Goal: Task Accomplishment & Management: Use online tool/utility

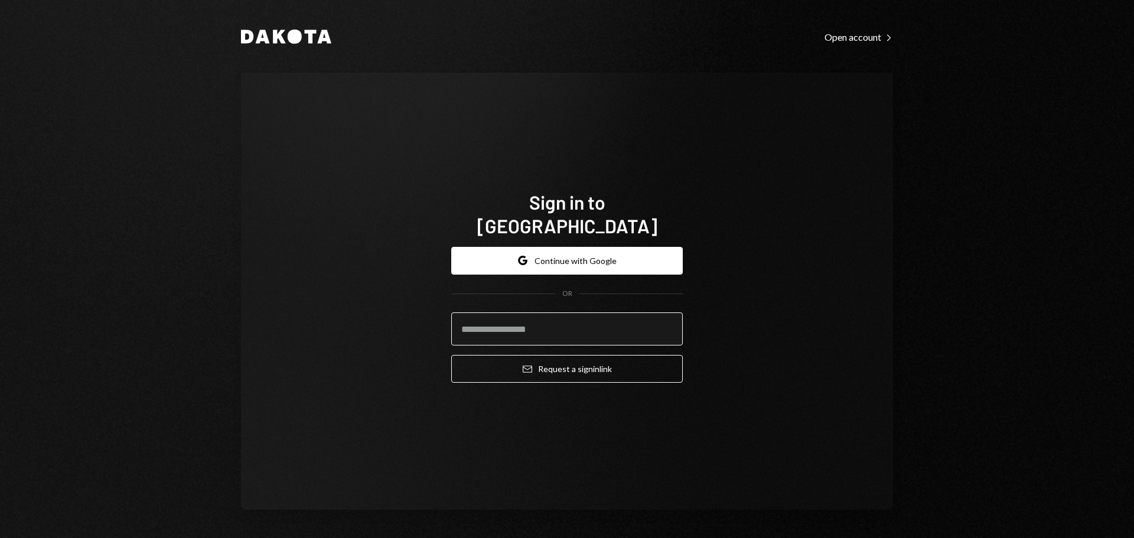
click at [557, 332] on input "email" at bounding box center [567, 328] width 232 height 33
click at [551, 315] on input "email" at bounding box center [567, 328] width 232 height 33
drag, startPoint x: 545, startPoint y: 316, endPoint x: 556, endPoint y: 304, distance: 16.3
click at [546, 315] on input "email" at bounding box center [567, 328] width 232 height 33
type input "**********"
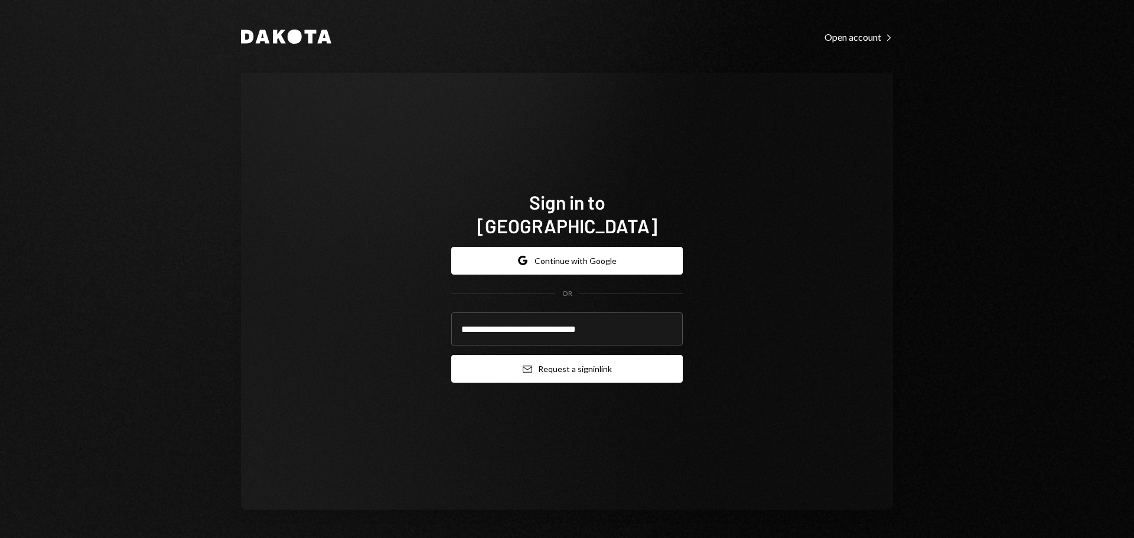
click at [590, 358] on button "Email Request a sign in link" at bounding box center [567, 369] width 232 height 28
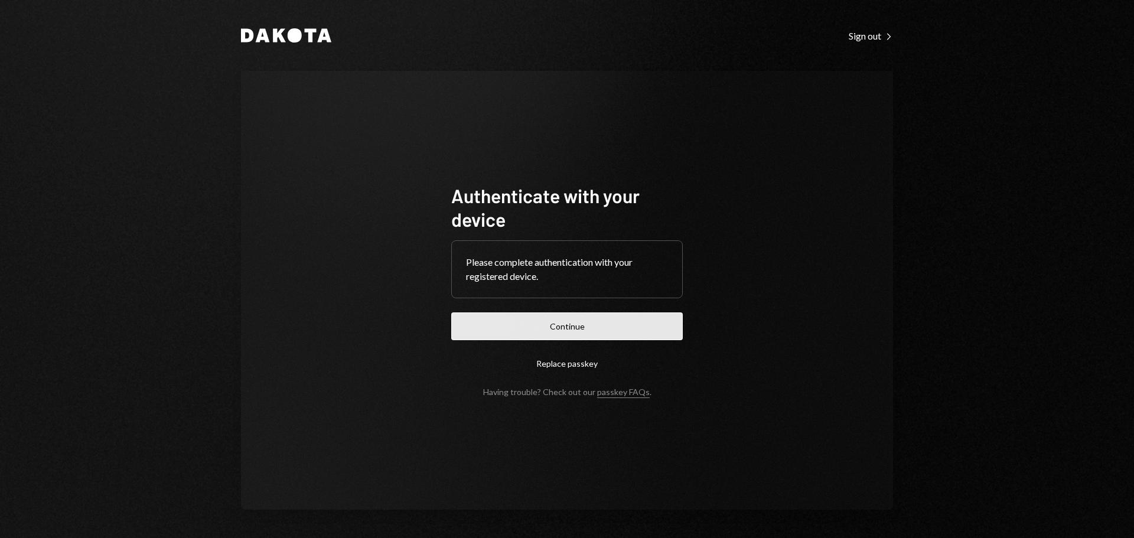
click at [585, 321] on button "Continue" at bounding box center [567, 326] width 232 height 28
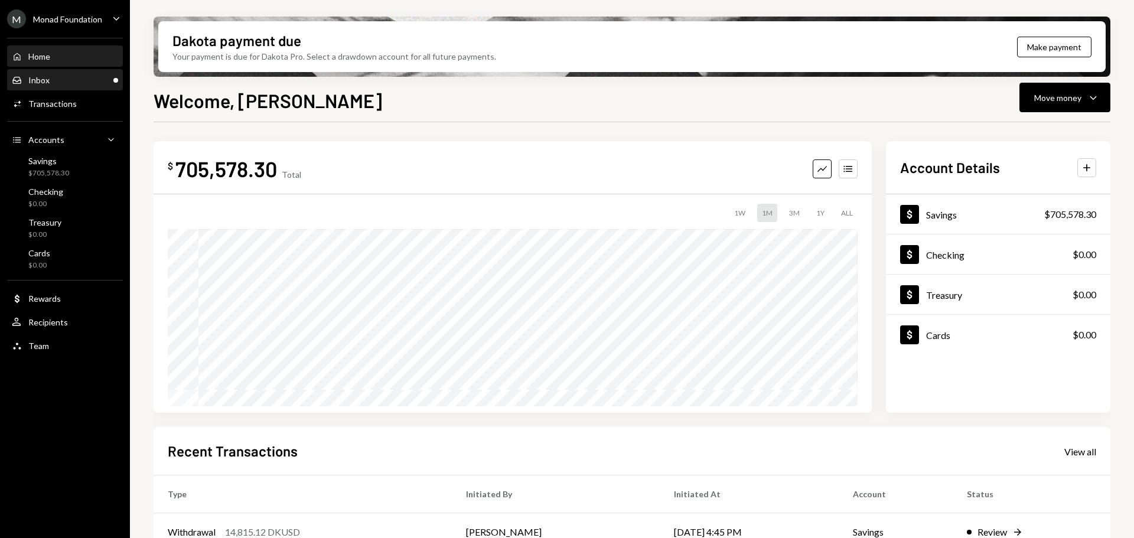
click at [60, 76] on div "Inbox Inbox" at bounding box center [65, 80] width 106 height 11
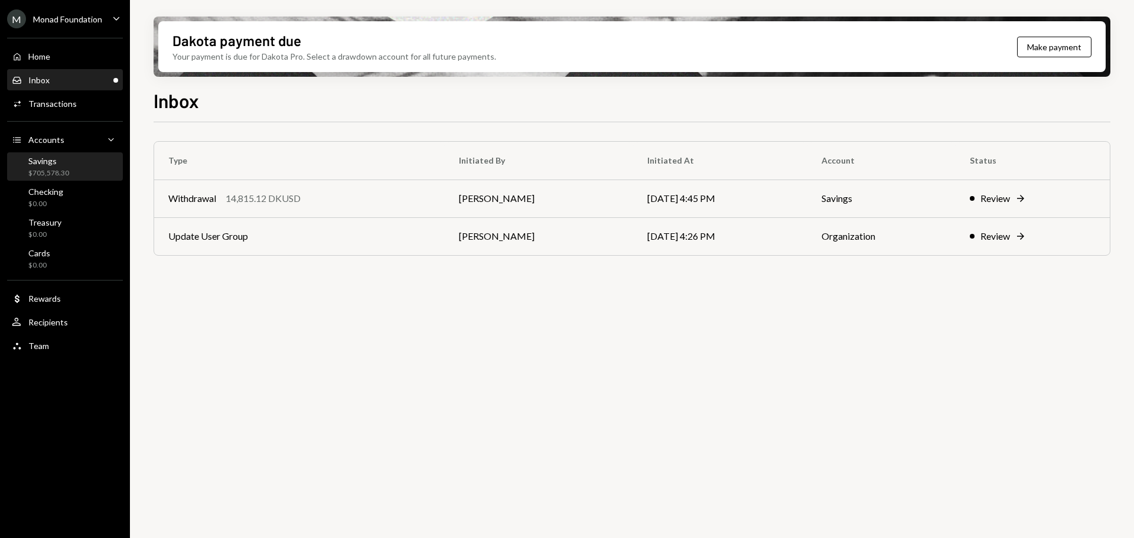
click at [50, 170] on div "$705,578.30" at bounding box center [48, 173] width 41 height 10
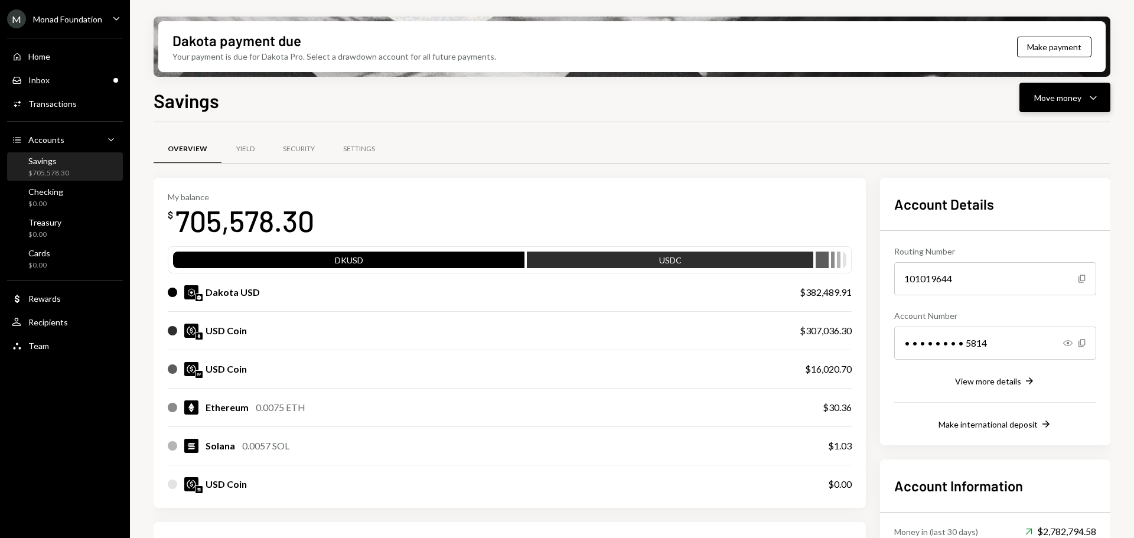
click at [1050, 106] on button "Move money Caret Down" at bounding box center [1065, 98] width 91 height 30
click at [1025, 133] on div "Send" at bounding box center [1055, 133] width 86 height 12
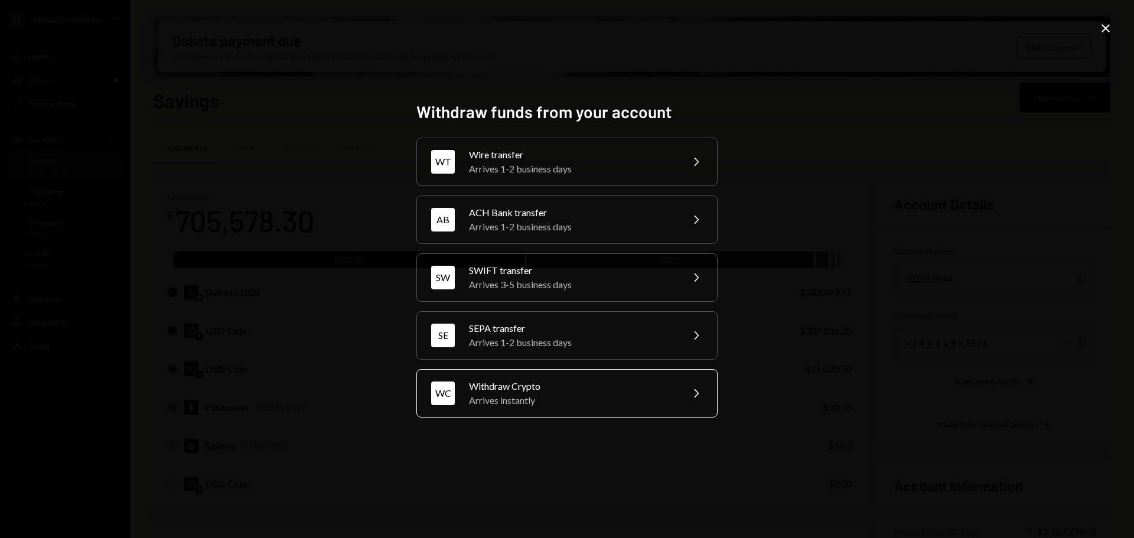
click at [533, 401] on div "Arrives instantly" at bounding box center [572, 400] width 206 height 14
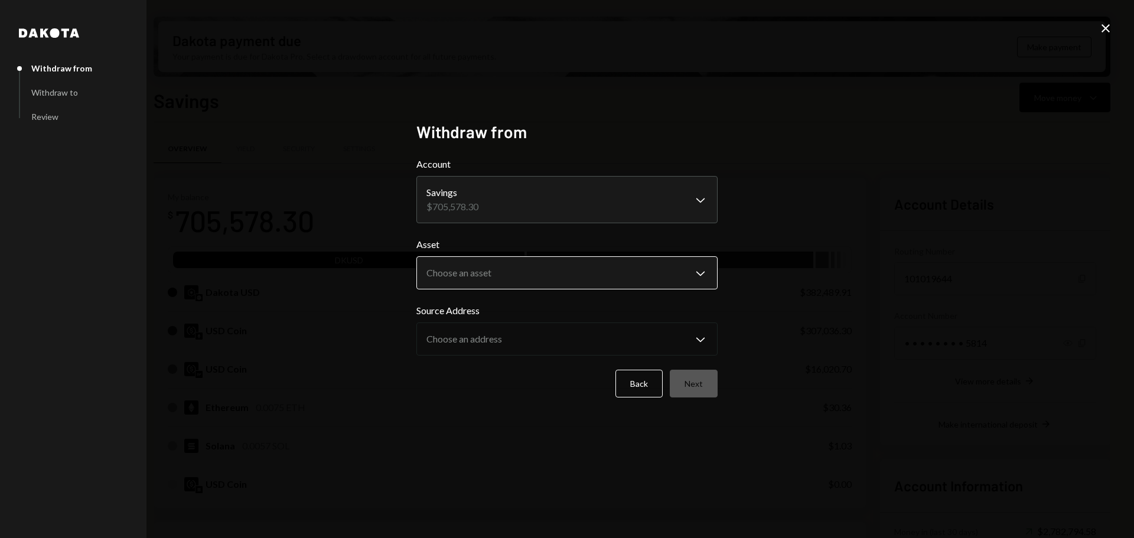
click at [499, 267] on body "M Monad Foundation Caret Down Home Home Inbox Inbox Activities Transactions Acc…" at bounding box center [567, 269] width 1134 height 538
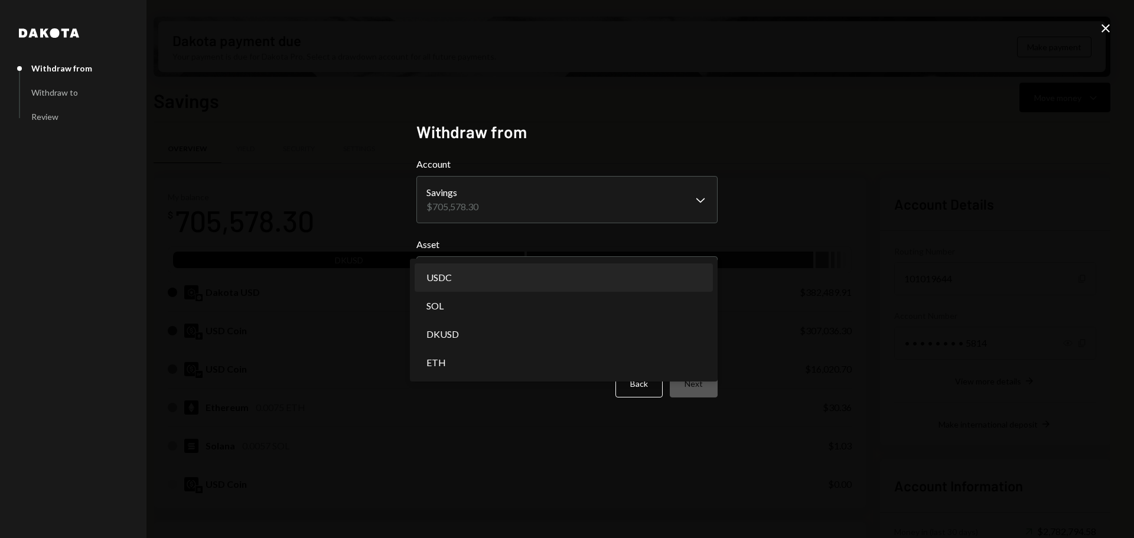
select select "****"
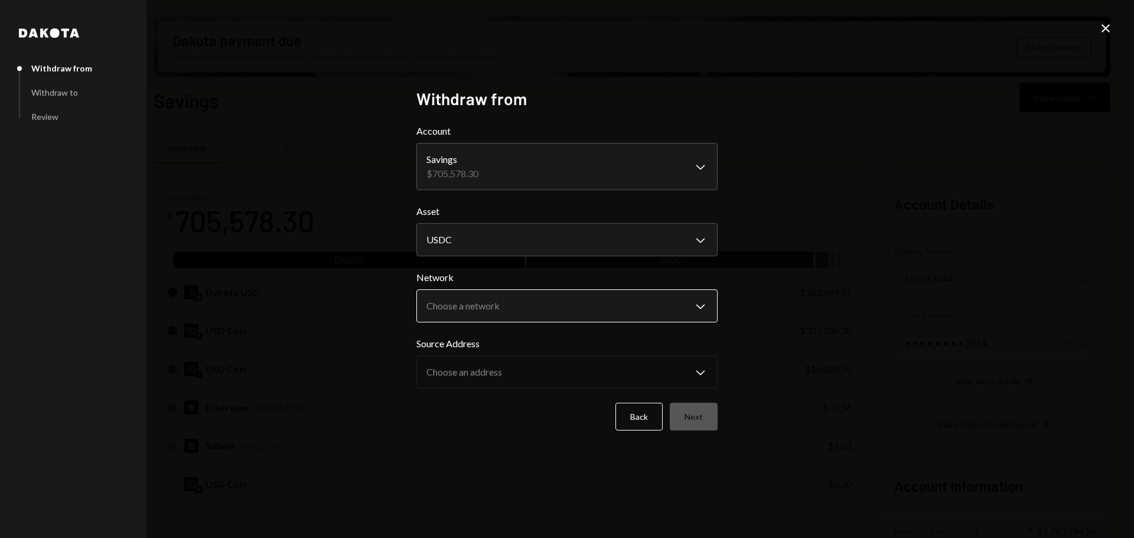
click at [565, 299] on body "M Monad Foundation Caret Down Home Home Inbox Inbox Activities Transactions Acc…" at bounding box center [567, 269] width 1134 height 538
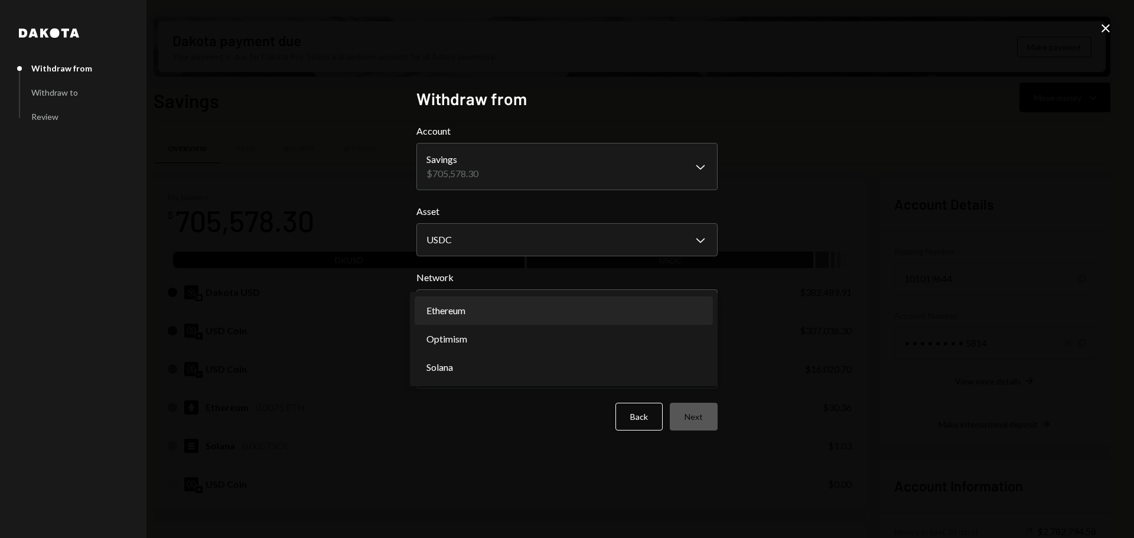
select select "**********"
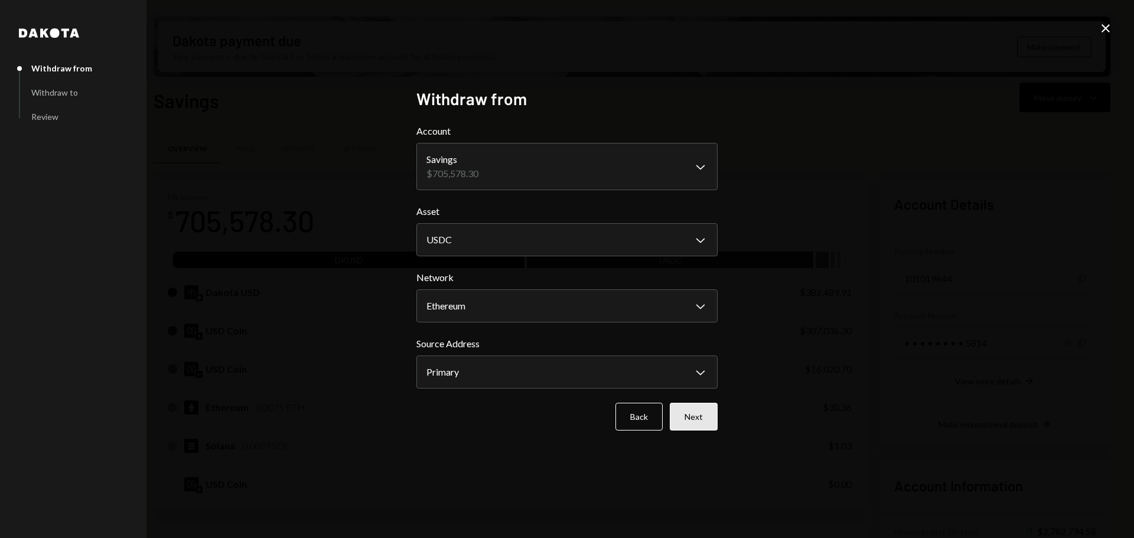
click at [706, 418] on button "Next" at bounding box center [694, 417] width 48 height 28
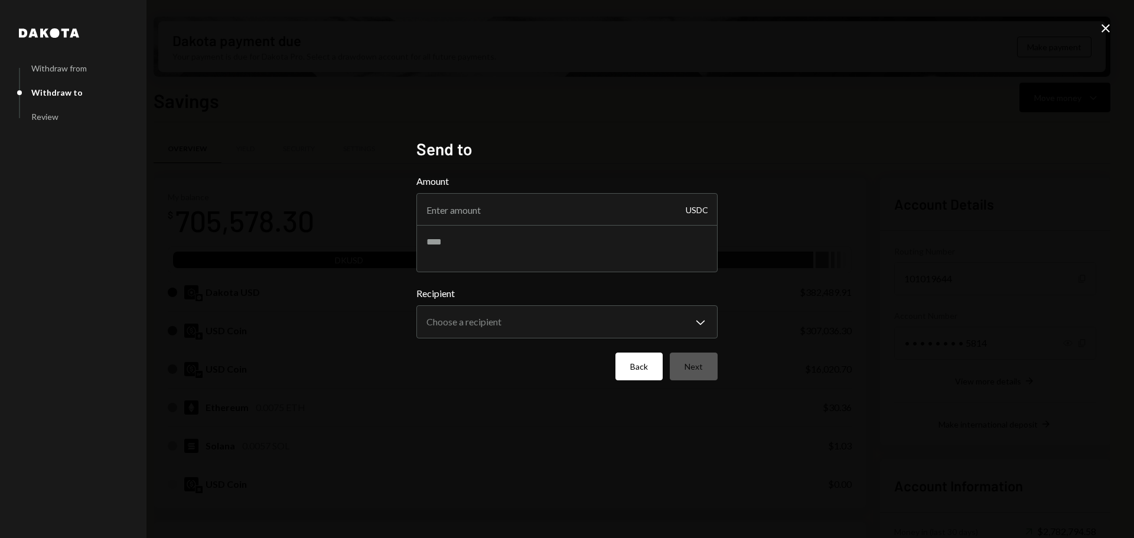
click at [635, 371] on button "Back" at bounding box center [639, 367] width 47 height 28
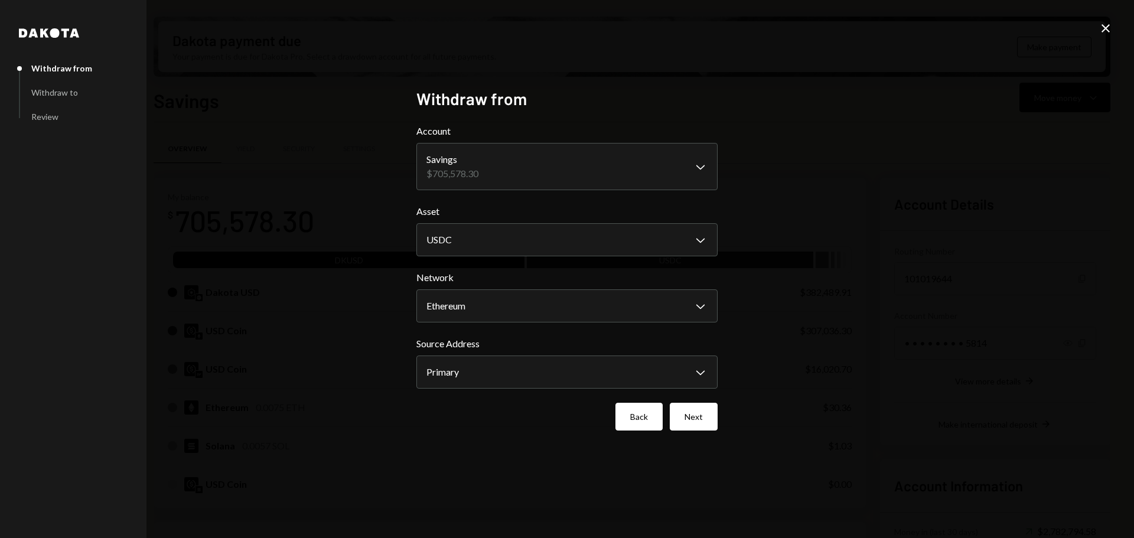
click at [643, 415] on button "Back" at bounding box center [639, 417] width 47 height 28
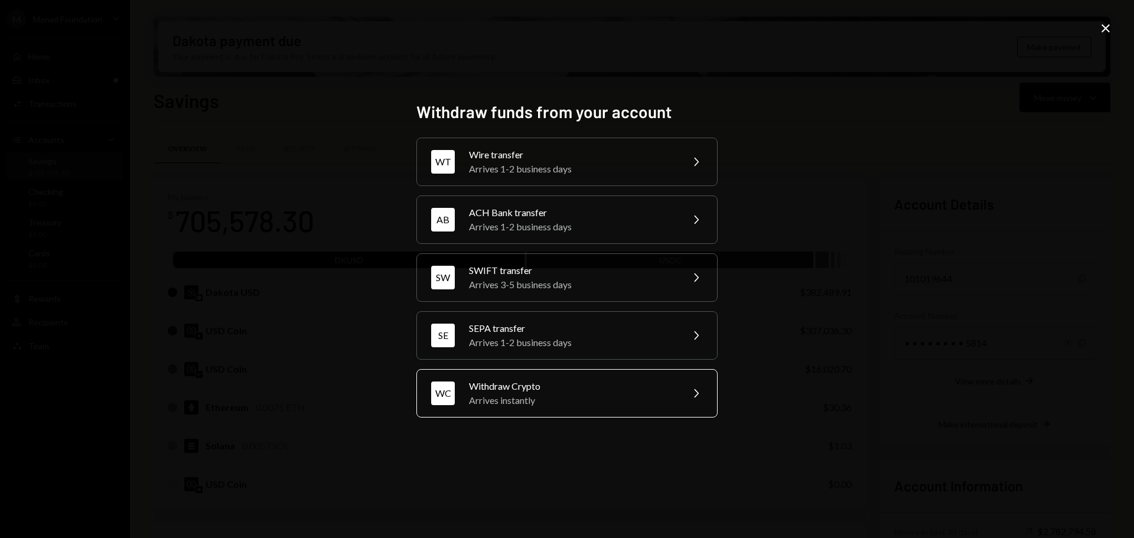
click at [561, 400] on div "Arrives instantly" at bounding box center [572, 400] width 206 height 14
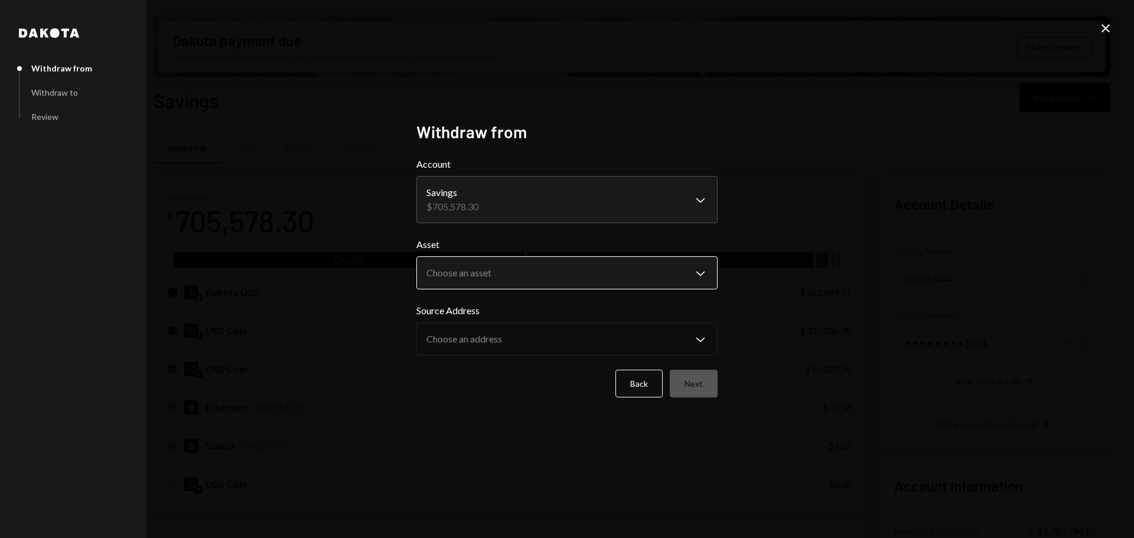
click at [506, 276] on body "M Monad Foundation Caret Down Home Home Inbox Inbox Activities Transactions Acc…" at bounding box center [567, 269] width 1134 height 538
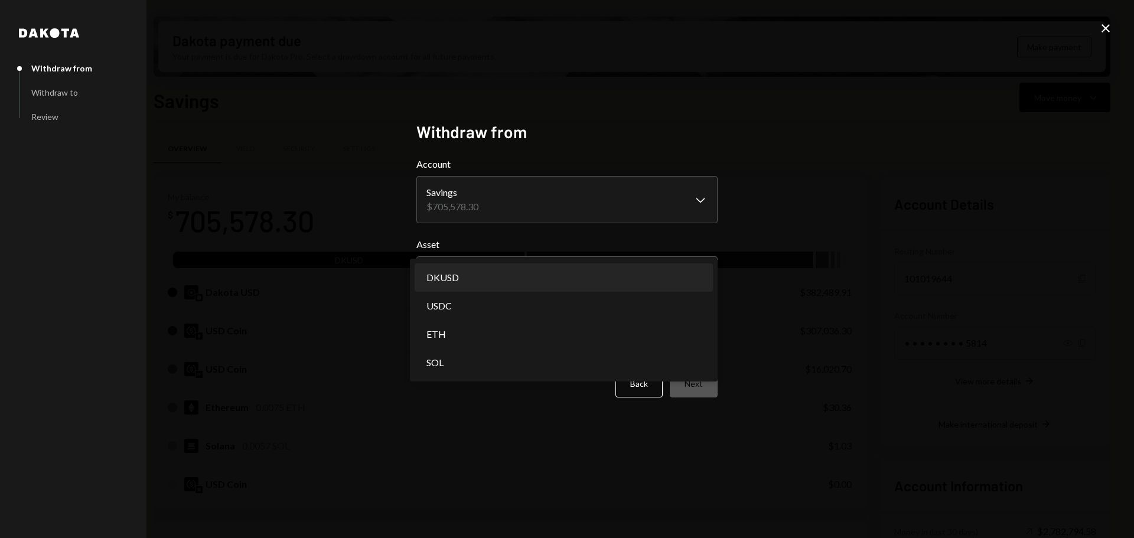
select select "*****"
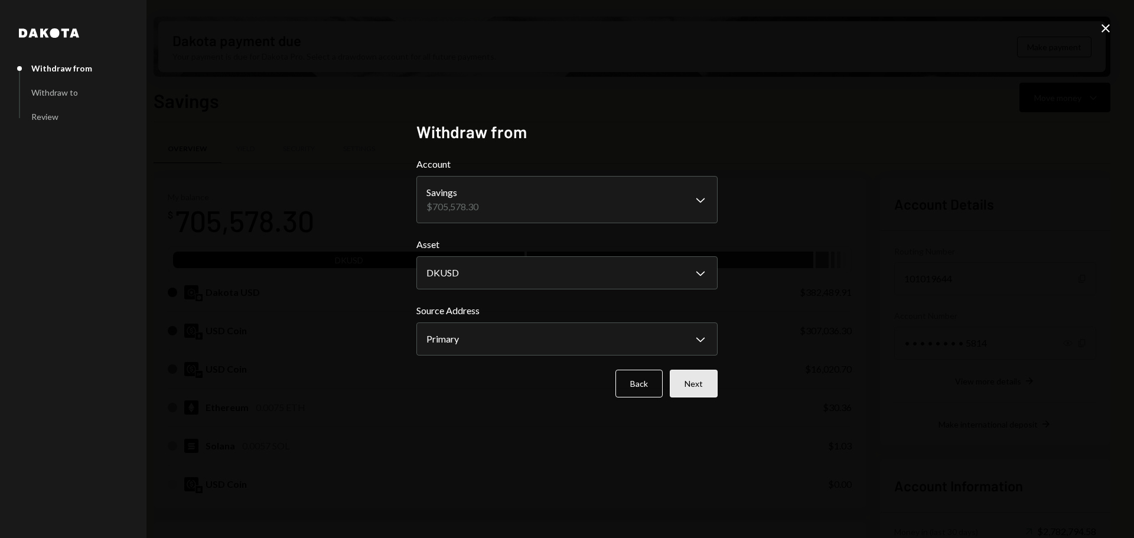
click at [704, 388] on button "Next" at bounding box center [694, 384] width 48 height 28
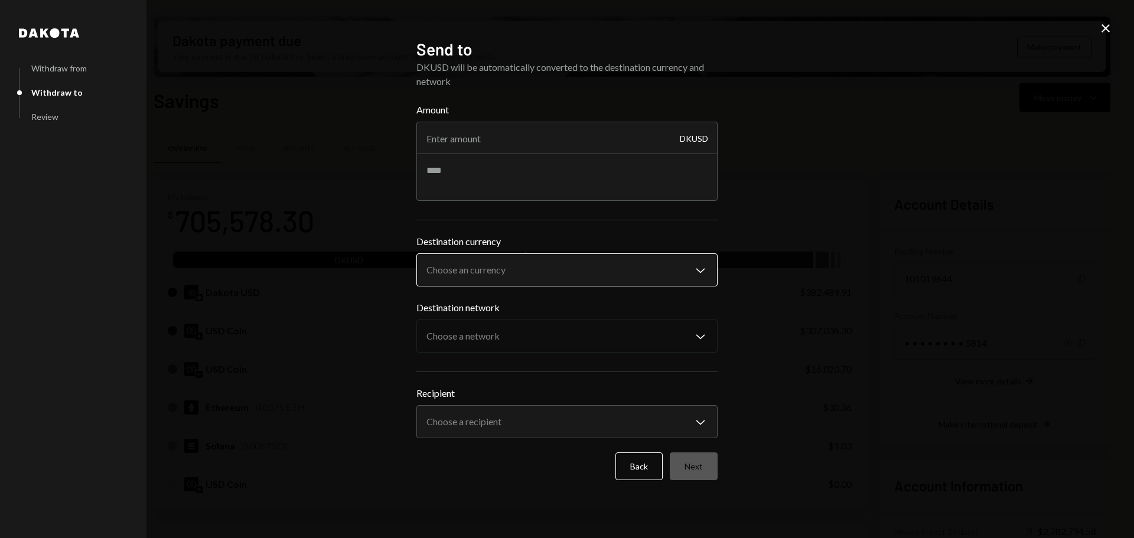
click at [558, 269] on body "M Monad Foundation Caret Down Home Home Inbox Inbox Activities Transactions Acc…" at bounding box center [567, 269] width 1134 height 538
select select "****"
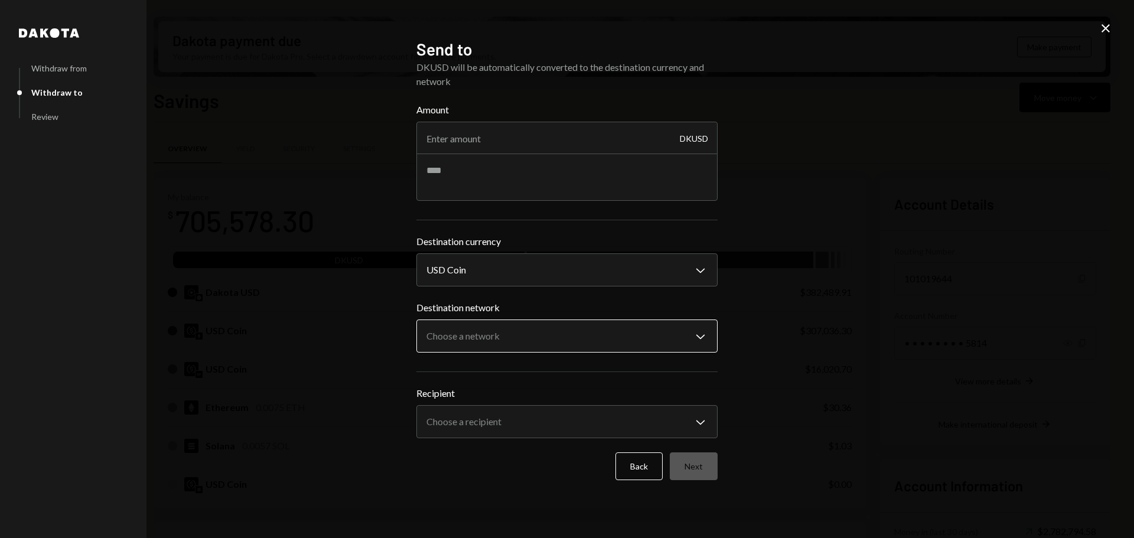
click at [531, 334] on body "M Monad Foundation Caret Down Home Home Inbox Inbox Activities Transactions Acc…" at bounding box center [567, 269] width 1134 height 538
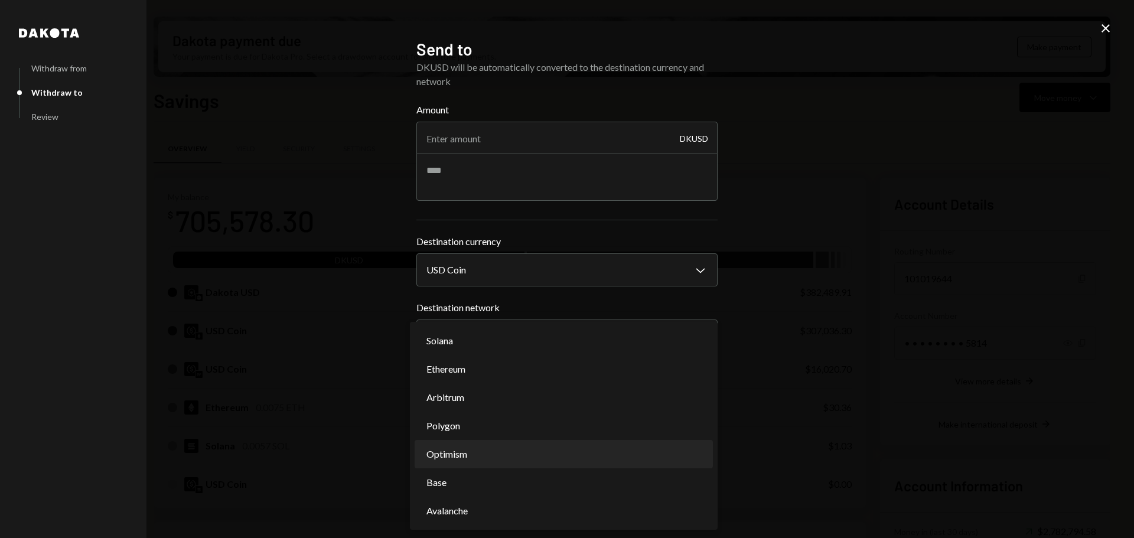
select select "**********"
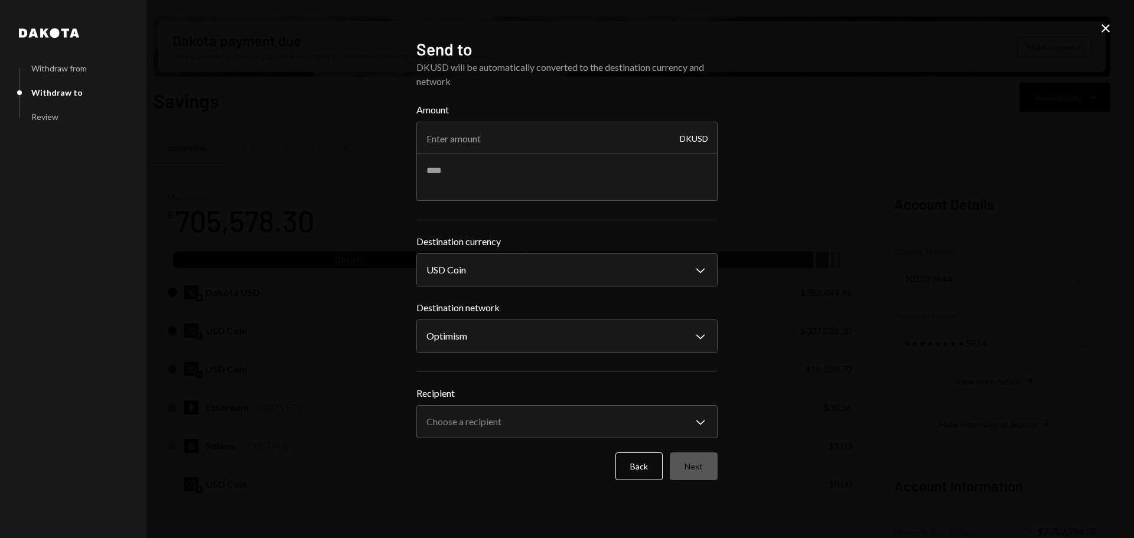
click at [953, 274] on div "**********" at bounding box center [567, 269] width 1134 height 538
click at [496, 141] on input "Amount" at bounding box center [566, 138] width 301 height 33
type input "3500"
click at [493, 429] on body "M Monad Foundation Caret Down Home Home Inbox Inbox Activities Transactions Acc…" at bounding box center [567, 269] width 1134 height 538
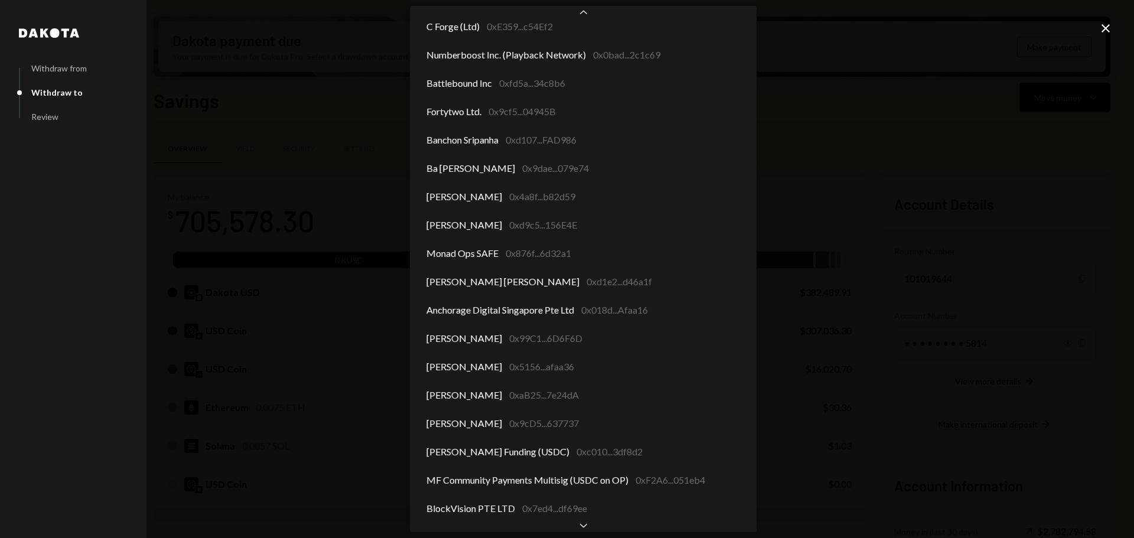
scroll to position [438, 0]
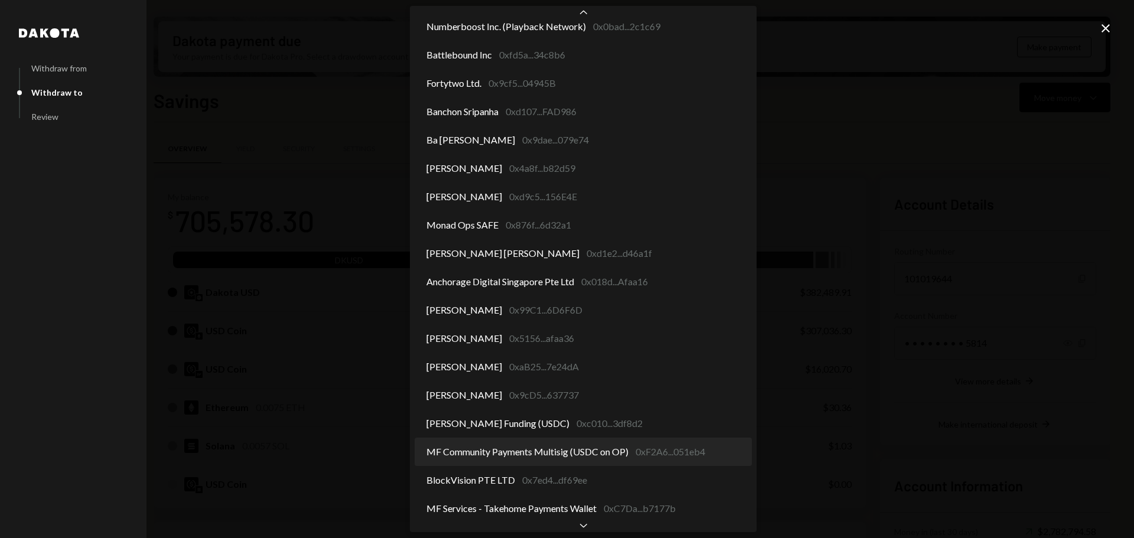
select select "**********"
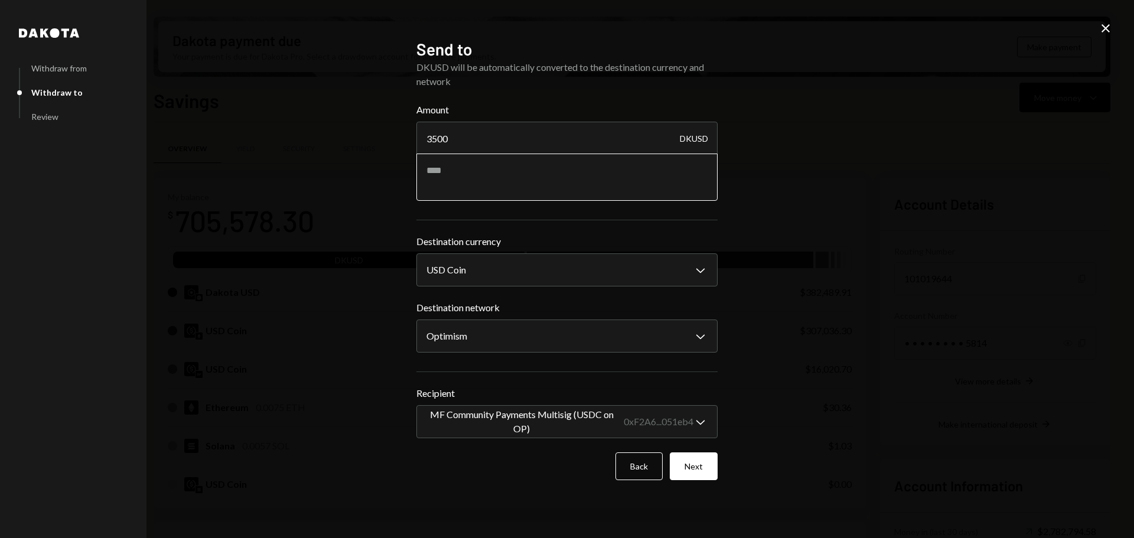
click at [502, 170] on textarea at bounding box center [566, 177] width 301 height 47
type textarea "**********"
click at [706, 468] on button "Next" at bounding box center [694, 466] width 48 height 28
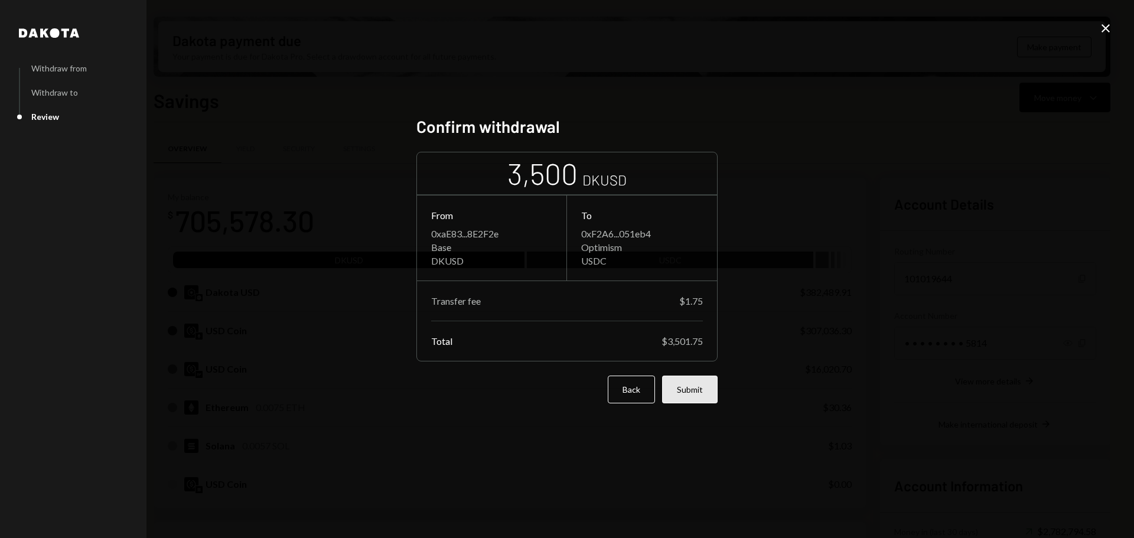
click at [686, 390] on button "Submit" at bounding box center [690, 390] width 56 height 28
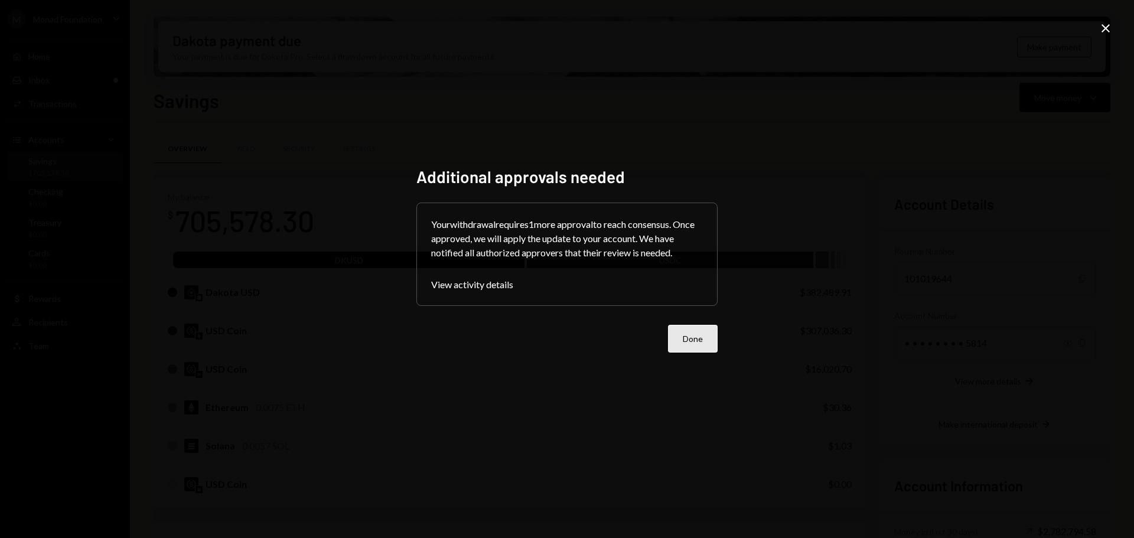
click at [683, 330] on button "Done" at bounding box center [693, 339] width 50 height 28
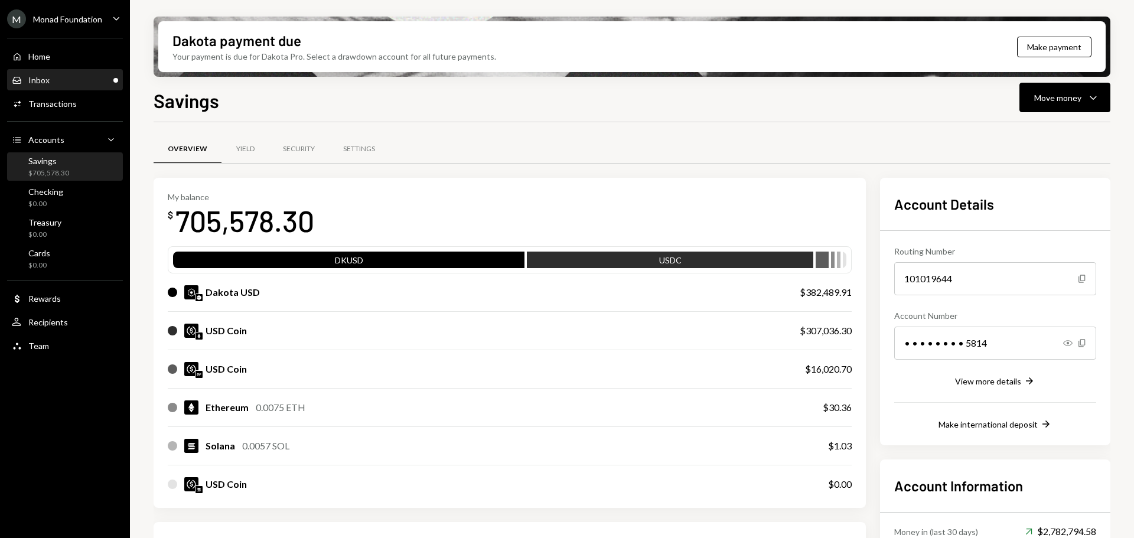
click at [54, 84] on div "Inbox Inbox" at bounding box center [65, 80] width 106 height 11
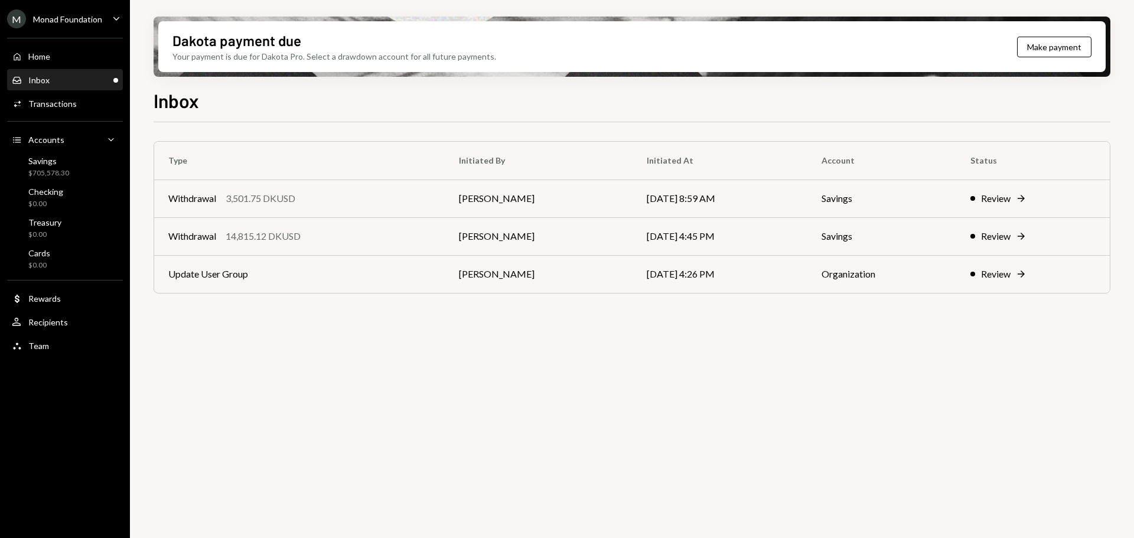
click at [60, 86] on div "Inbox Inbox" at bounding box center [65, 80] width 106 height 20
click at [343, 273] on td "Update User Group" at bounding box center [299, 274] width 291 height 38
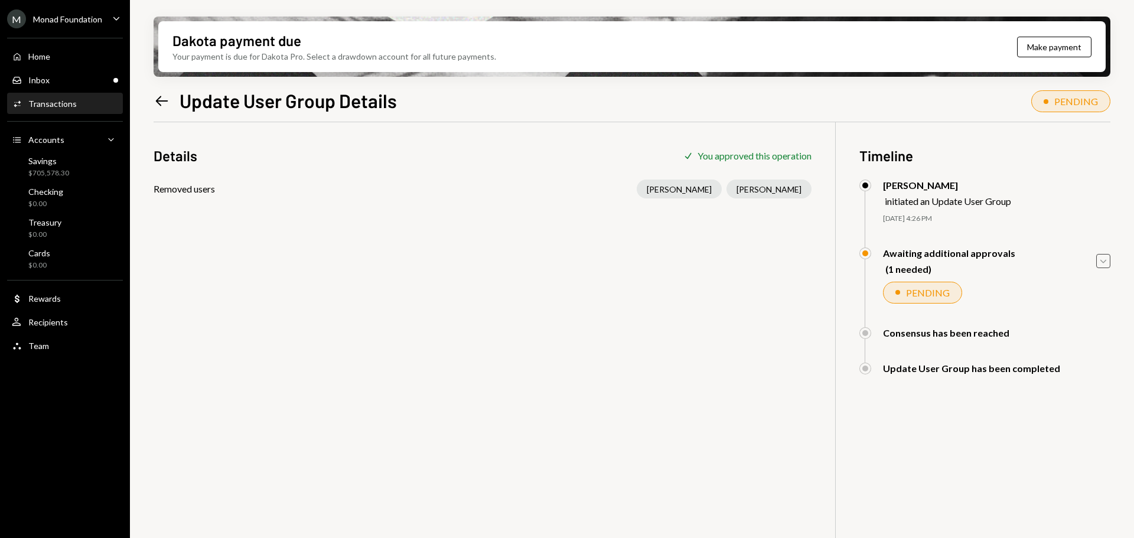
click at [1104, 263] on icon "Caret Down" at bounding box center [1103, 261] width 13 height 13
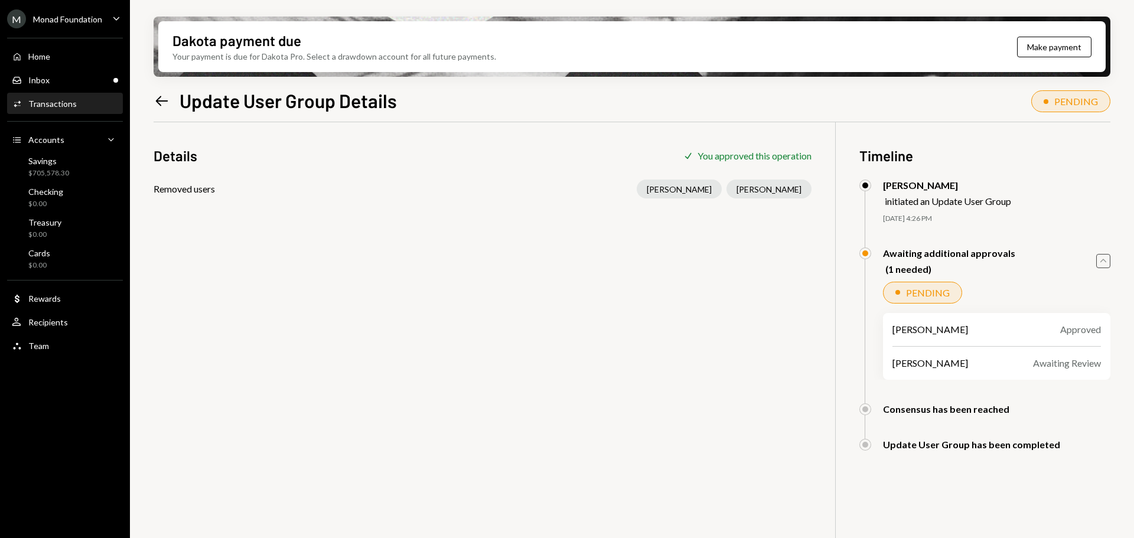
click at [1106, 263] on icon "Caret Up" at bounding box center [1103, 261] width 13 height 13
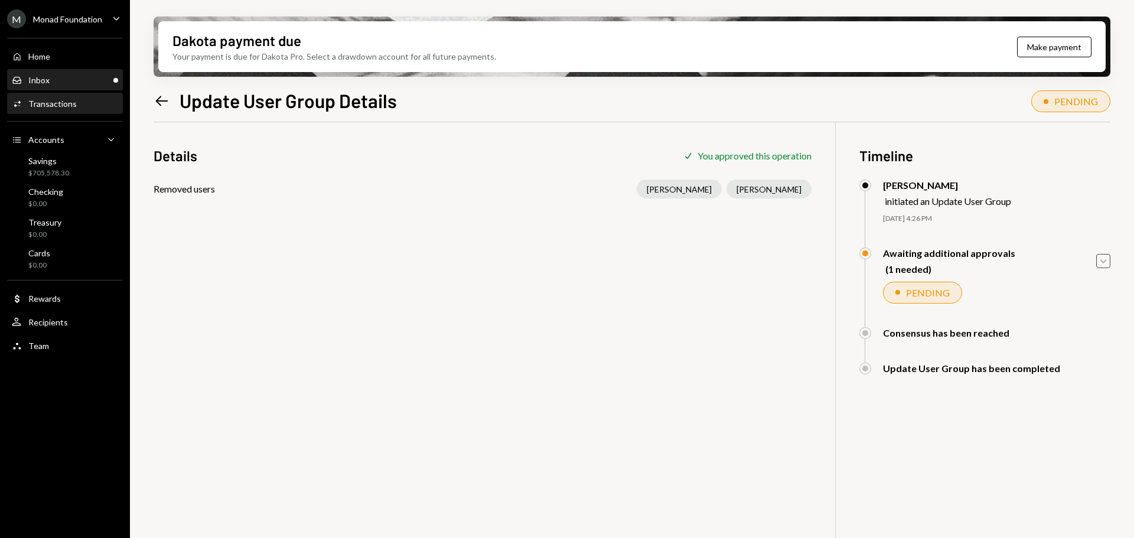
click at [56, 77] on div "Inbox Inbox" at bounding box center [65, 80] width 106 height 11
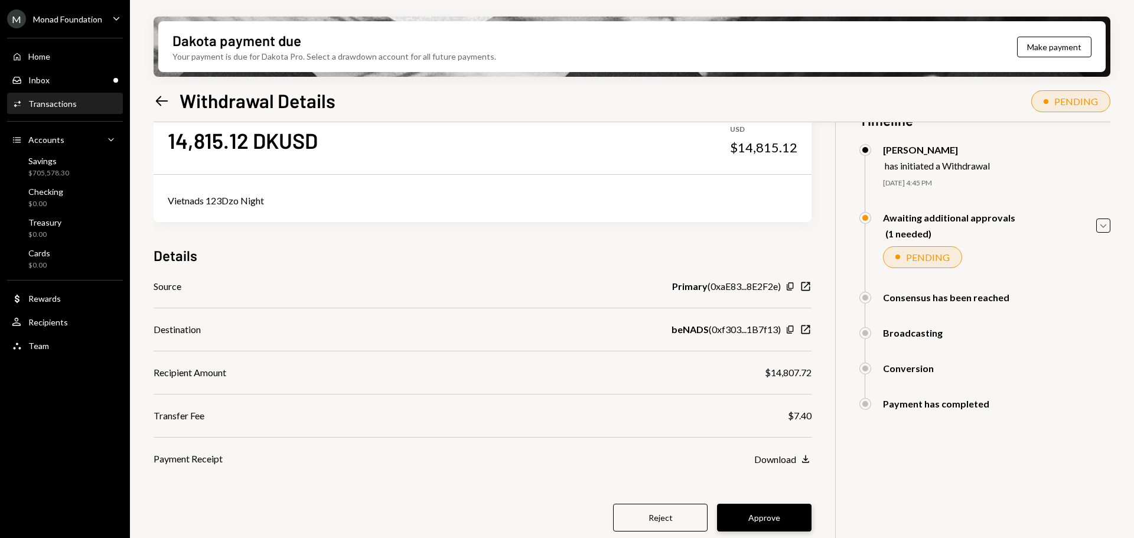
scroll to position [95, 0]
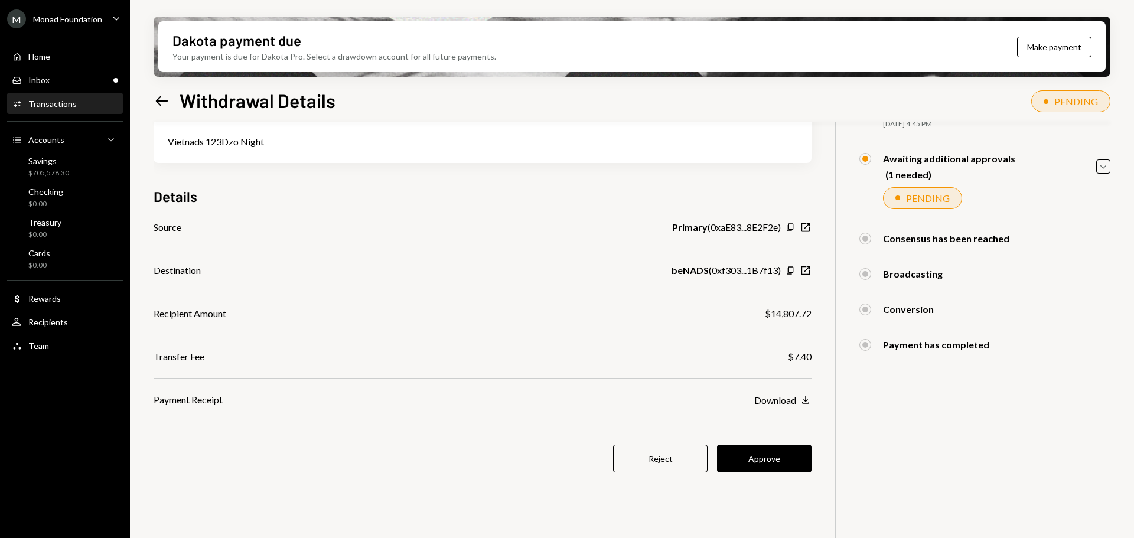
drag, startPoint x: 752, startPoint y: 454, endPoint x: 690, endPoint y: 370, distance: 104.3
click at [752, 454] on button "Approve" at bounding box center [764, 459] width 95 height 28
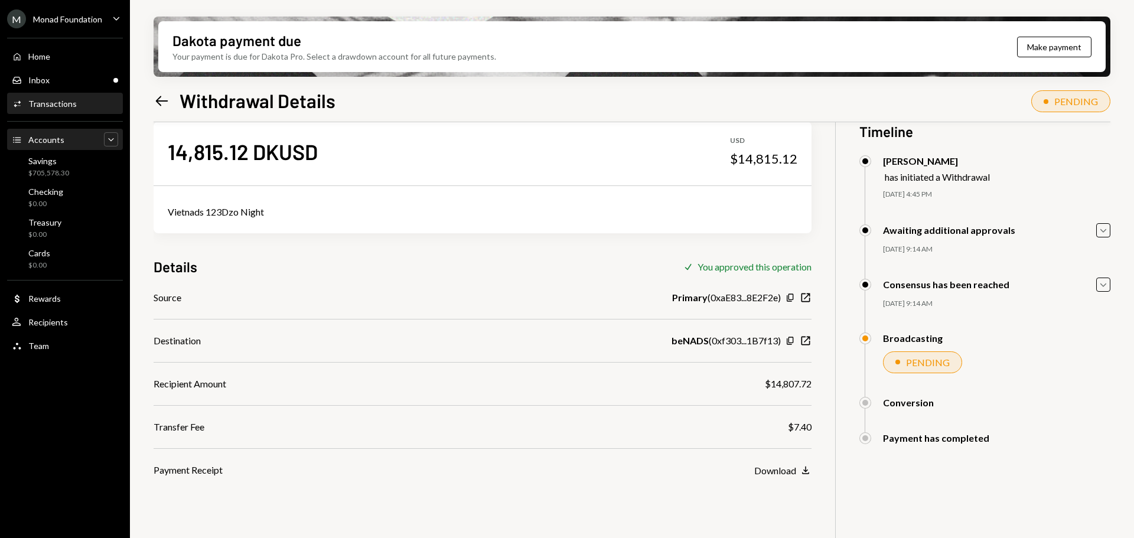
scroll to position [0, 0]
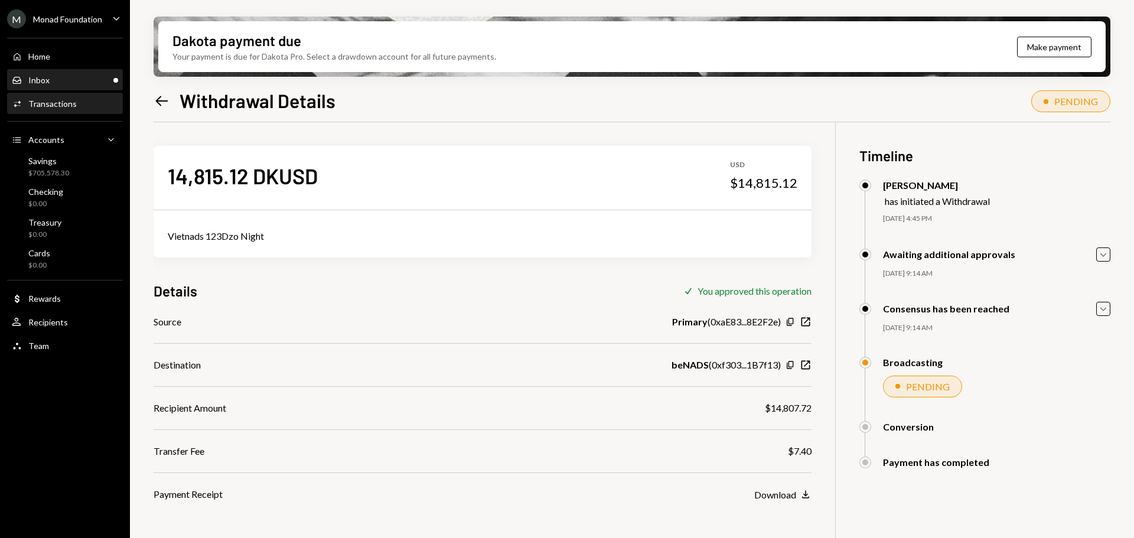
click at [72, 78] on div "Inbox Inbox" at bounding box center [65, 80] width 106 height 11
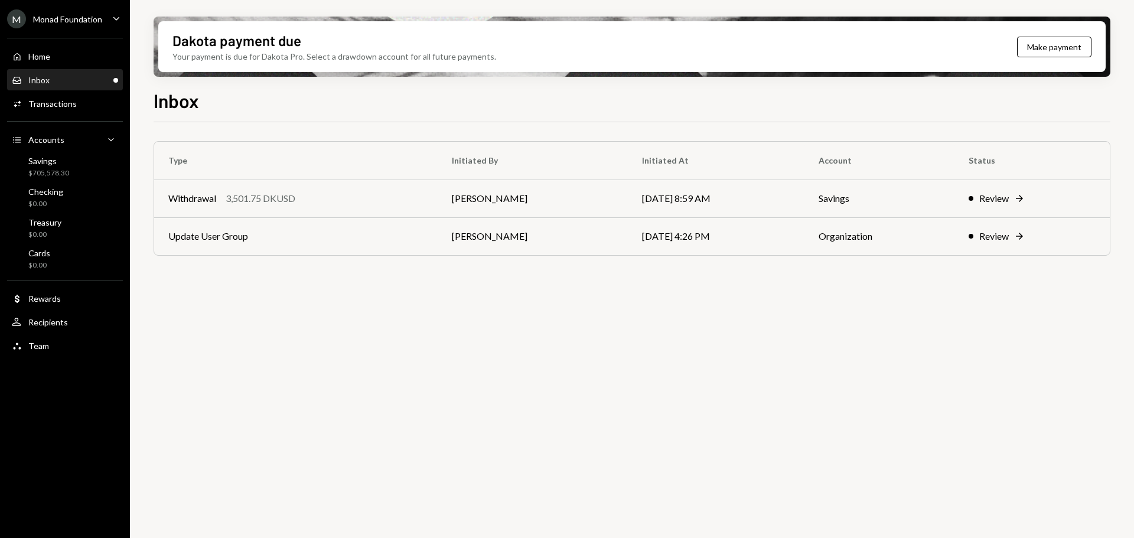
drag, startPoint x: 286, startPoint y: 199, endPoint x: 327, endPoint y: 227, distance: 49.7
click at [286, 199] on div "3,501.75 DKUSD" at bounding box center [261, 198] width 70 height 14
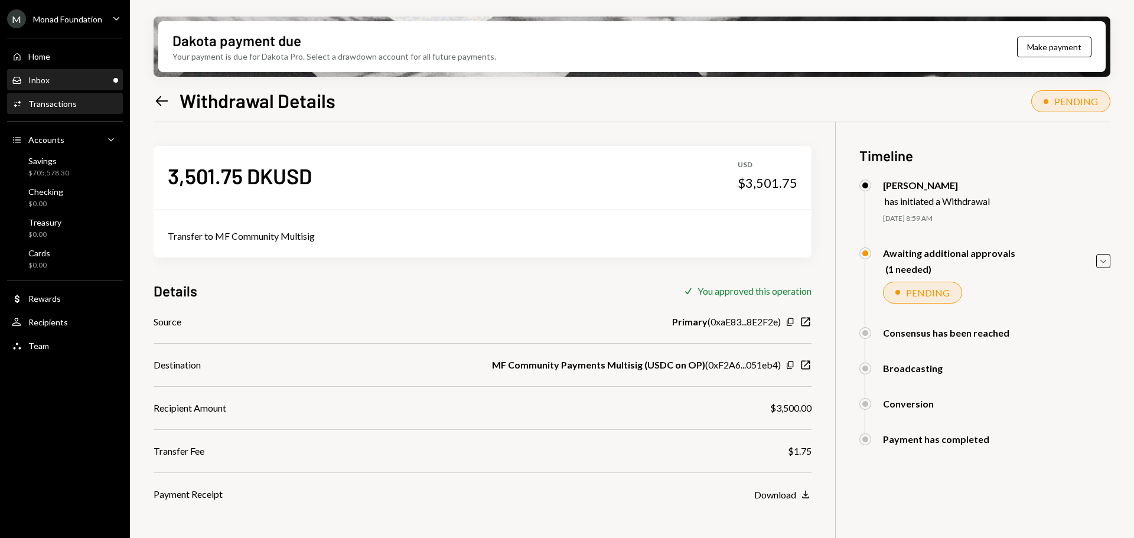
click at [64, 74] on div "Inbox Inbox" at bounding box center [65, 80] width 106 height 20
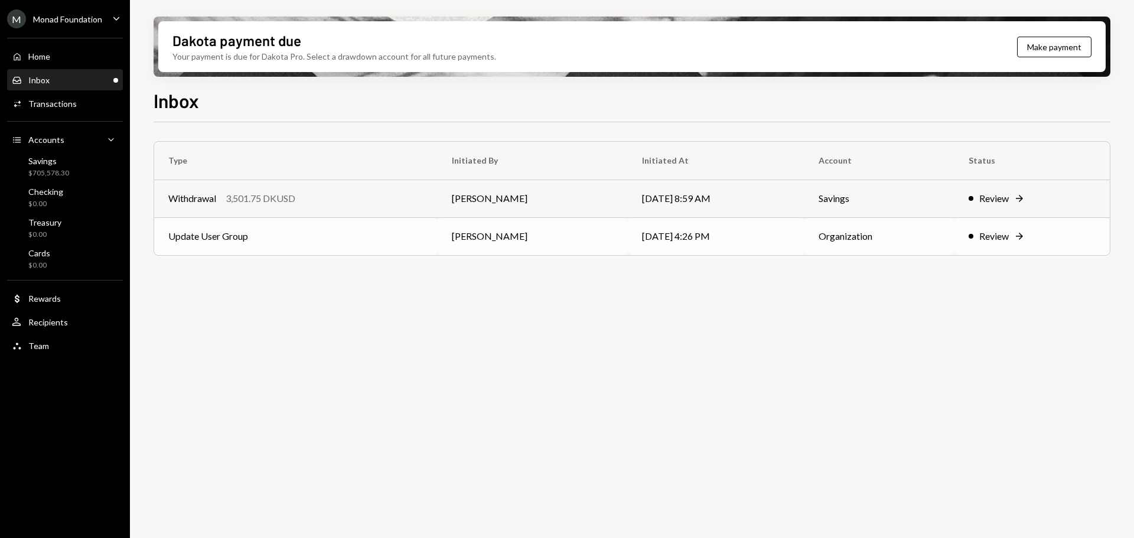
click at [360, 235] on td "Update User Group" at bounding box center [296, 236] width 284 height 38
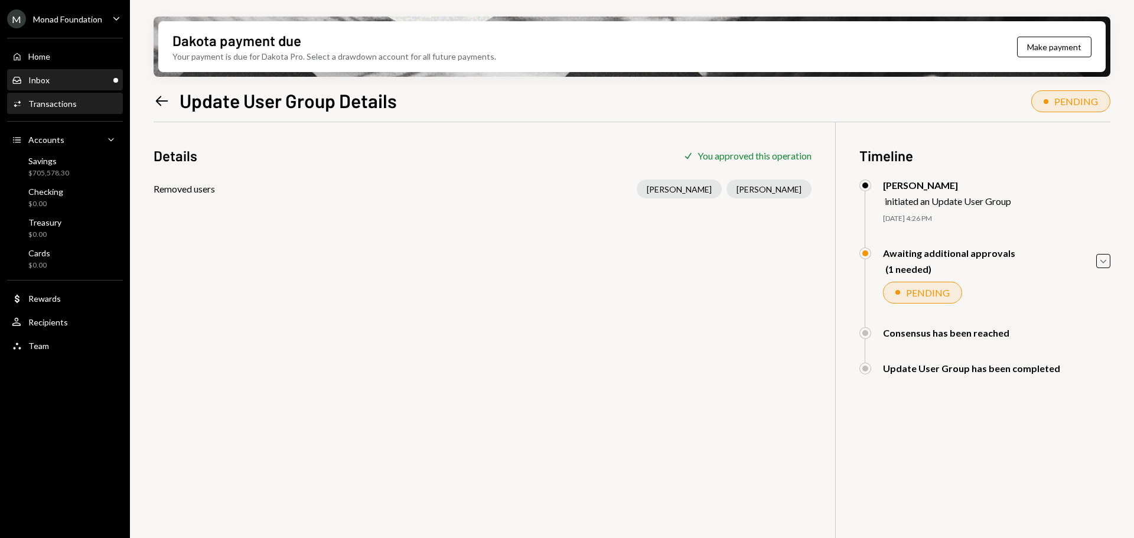
click at [76, 80] on div "Inbox Inbox" at bounding box center [65, 80] width 106 height 11
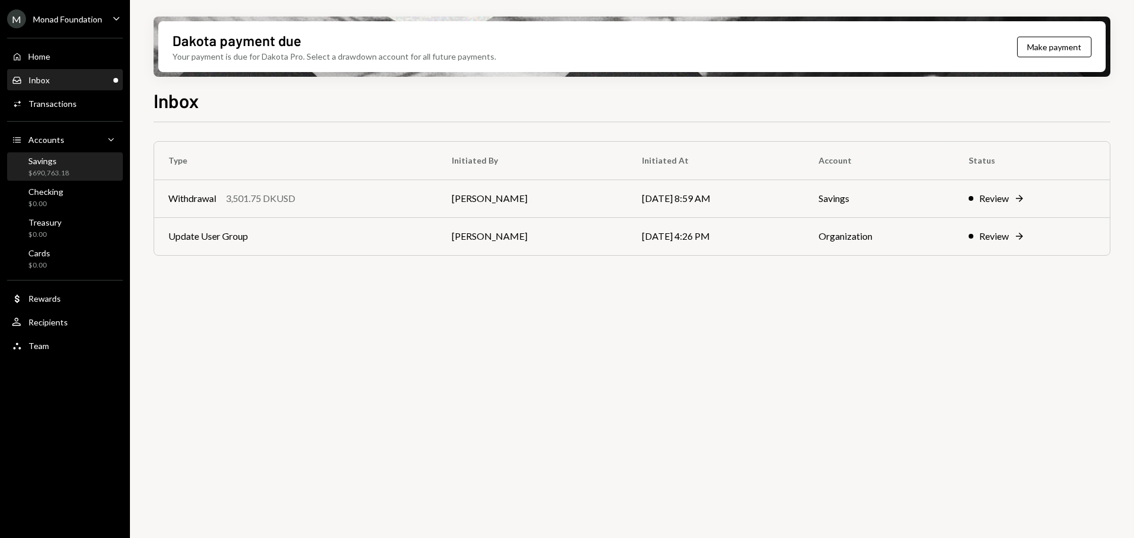
click at [44, 166] on div "Savings $690,763.18" at bounding box center [48, 167] width 41 height 22
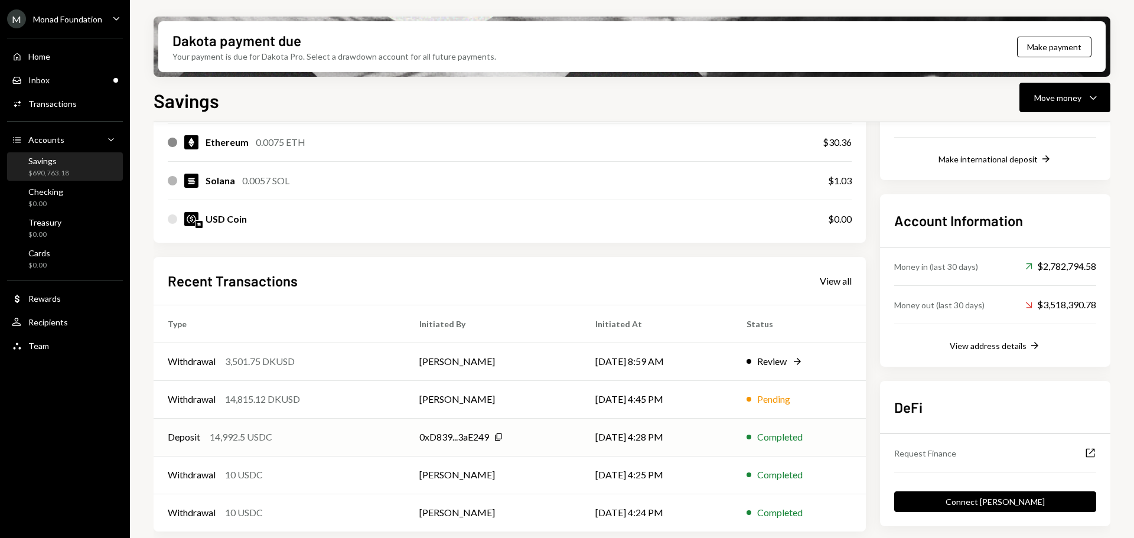
scroll to position [269, 0]
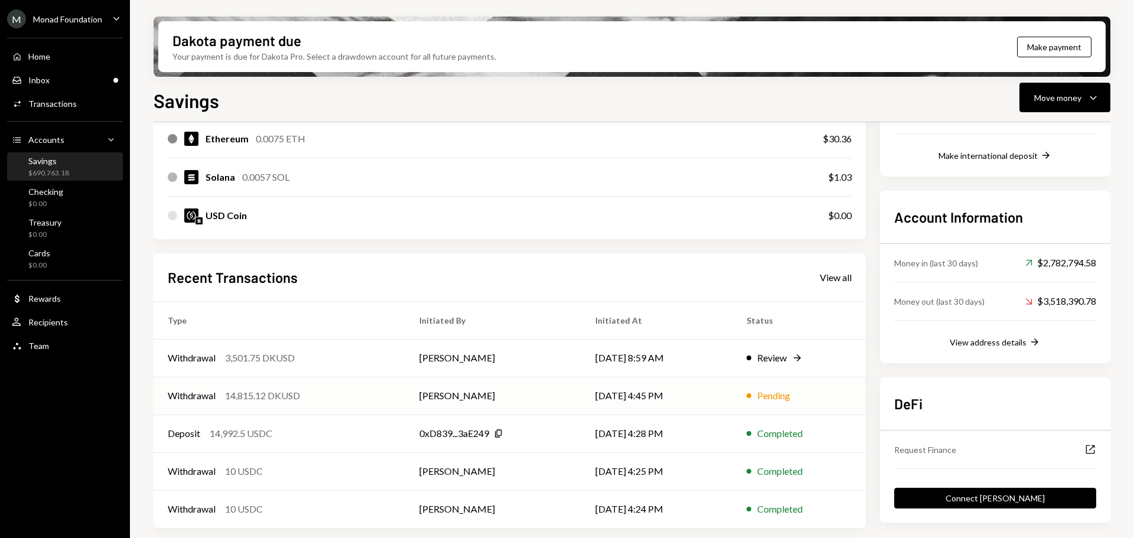
click at [323, 393] on div "Withdrawal 14,815.12 DKUSD" at bounding box center [279, 396] width 223 height 14
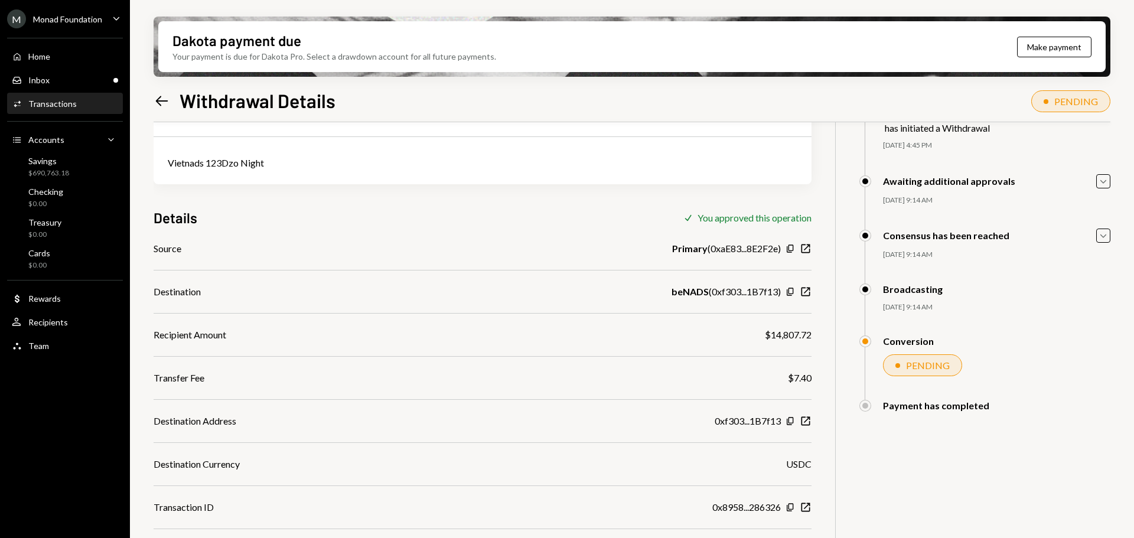
scroll to position [95, 0]
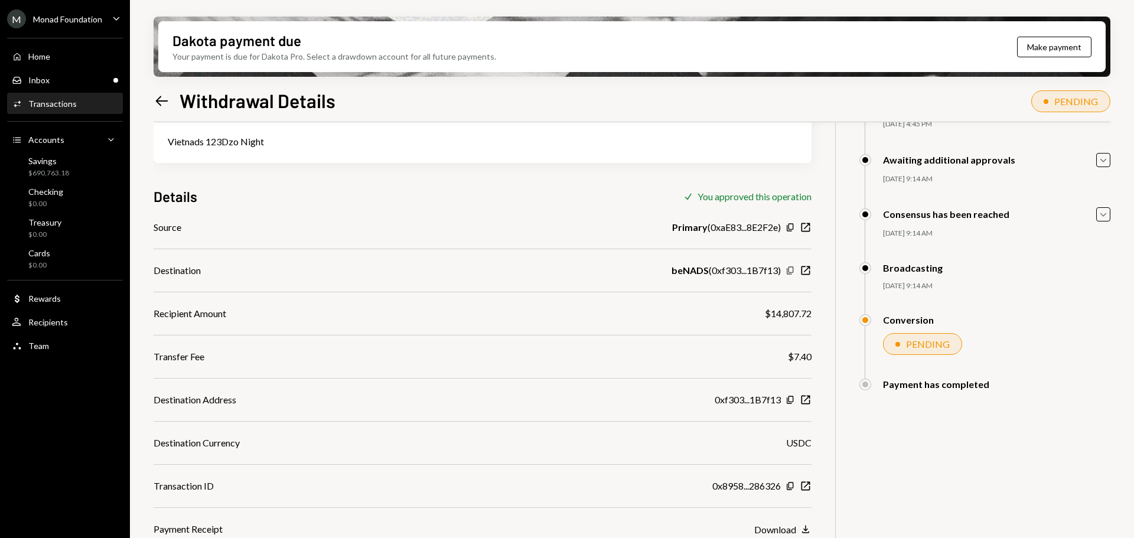
click at [789, 271] on icon "button" at bounding box center [790, 270] width 6 height 8
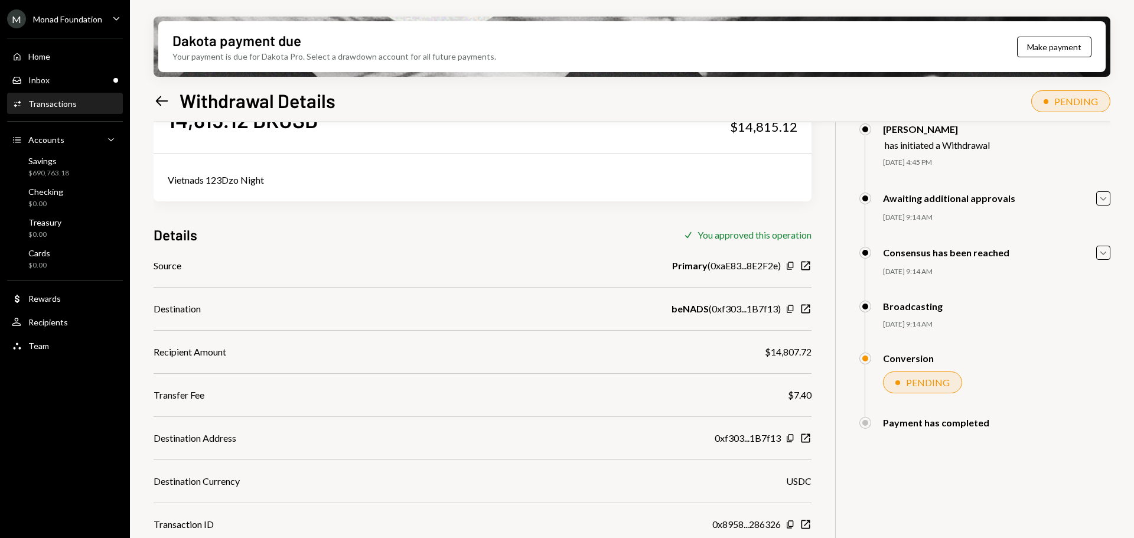
scroll to position [0, 0]
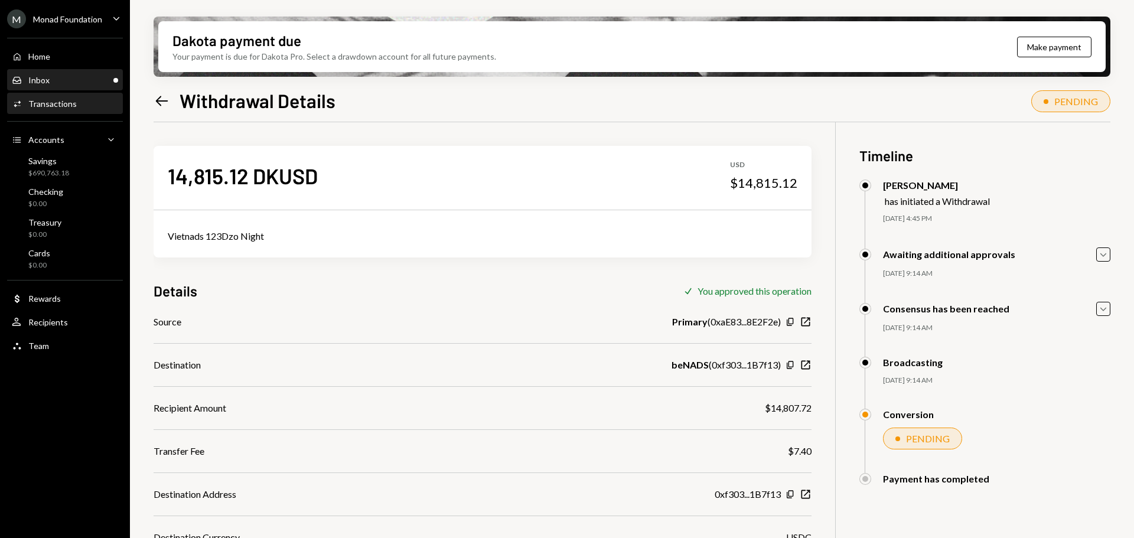
click at [69, 85] on div "Inbox Inbox" at bounding box center [65, 80] width 106 height 11
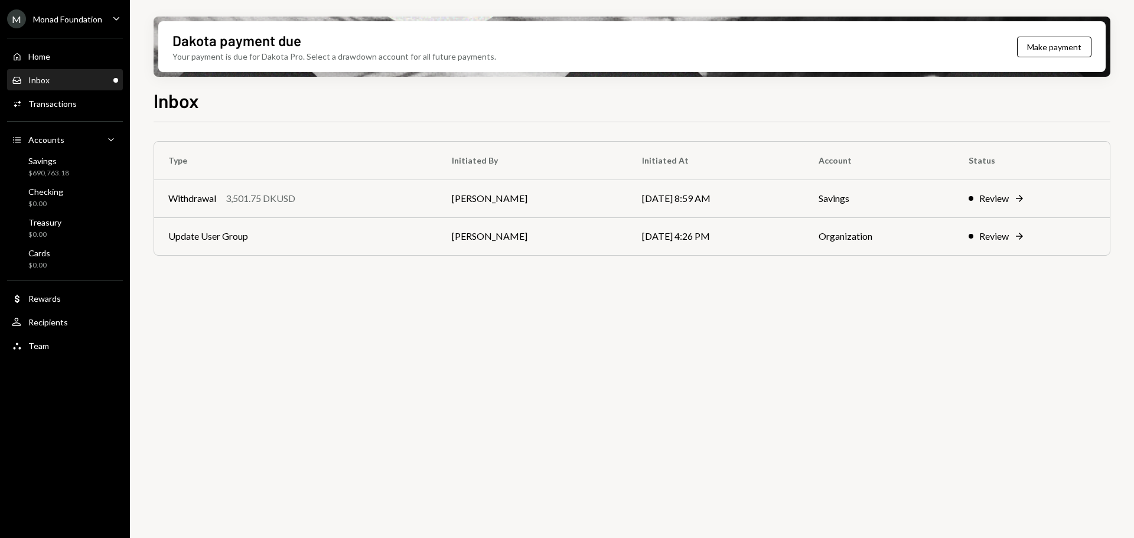
click at [70, 7] on ul "M Monad Foundation Caret Down Home Home Inbox Inbox Activities Transactions Acc…" at bounding box center [65, 179] width 130 height 359
click at [64, 18] on div "Monad Foundation" at bounding box center [67, 19] width 69 height 10
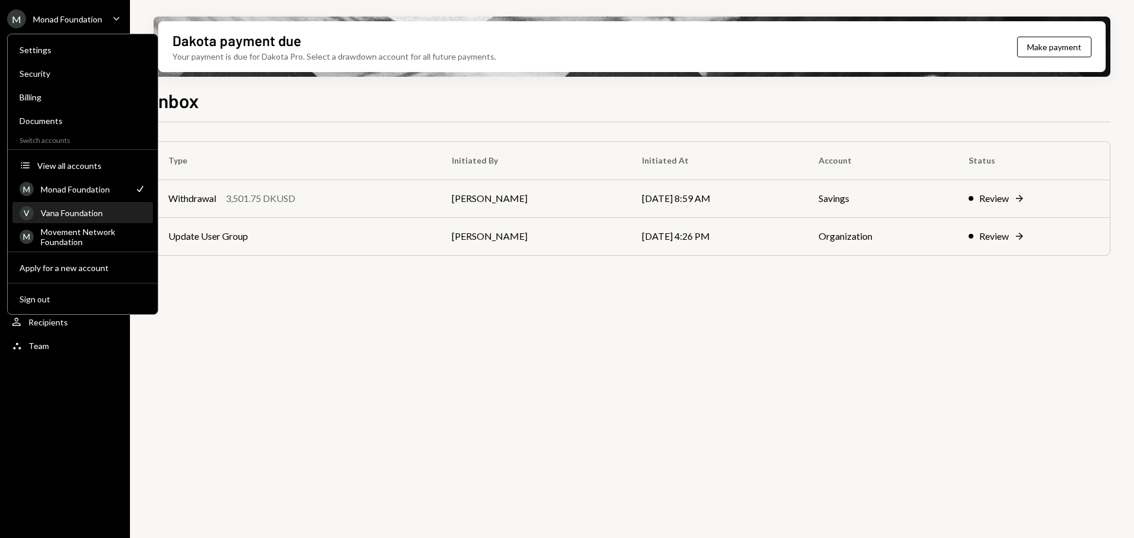
click at [67, 210] on div "Vana Foundation" at bounding box center [93, 213] width 105 height 10
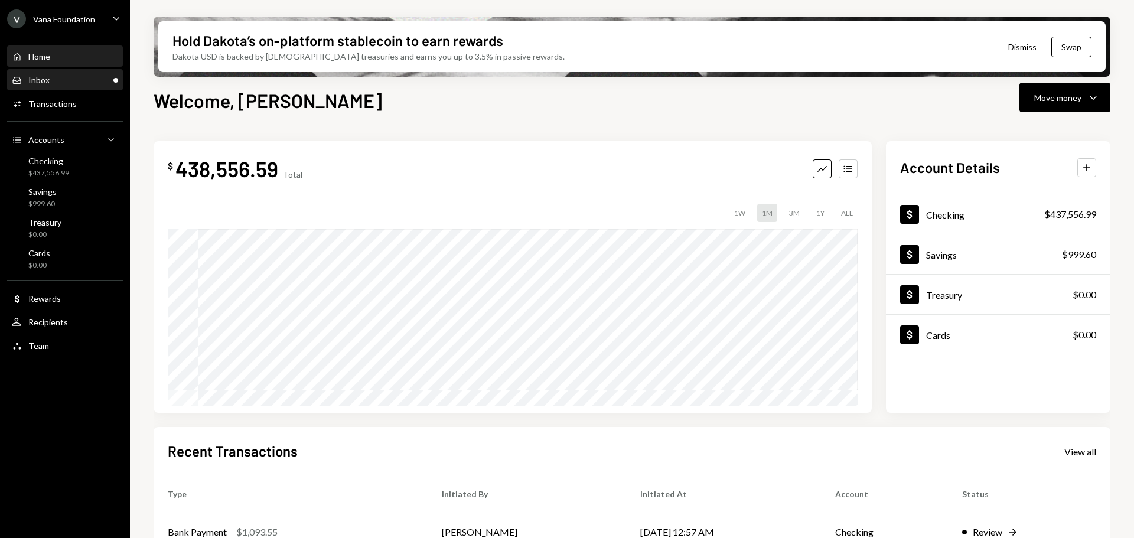
click at [58, 80] on div "Inbox Inbox" at bounding box center [65, 80] width 106 height 11
